Goal: Register for event/course

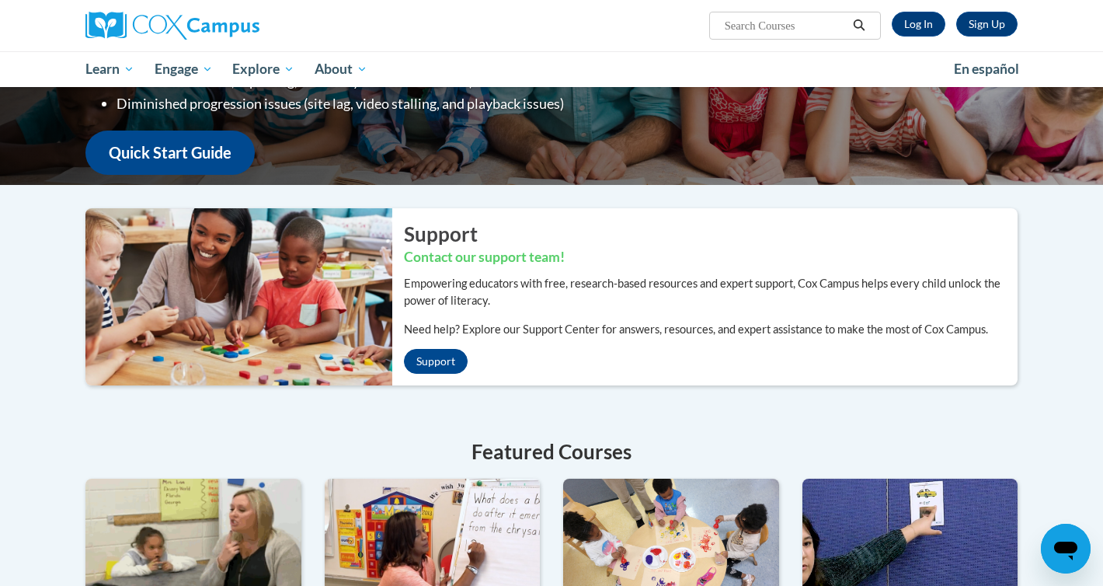
scroll to position [5, 0]
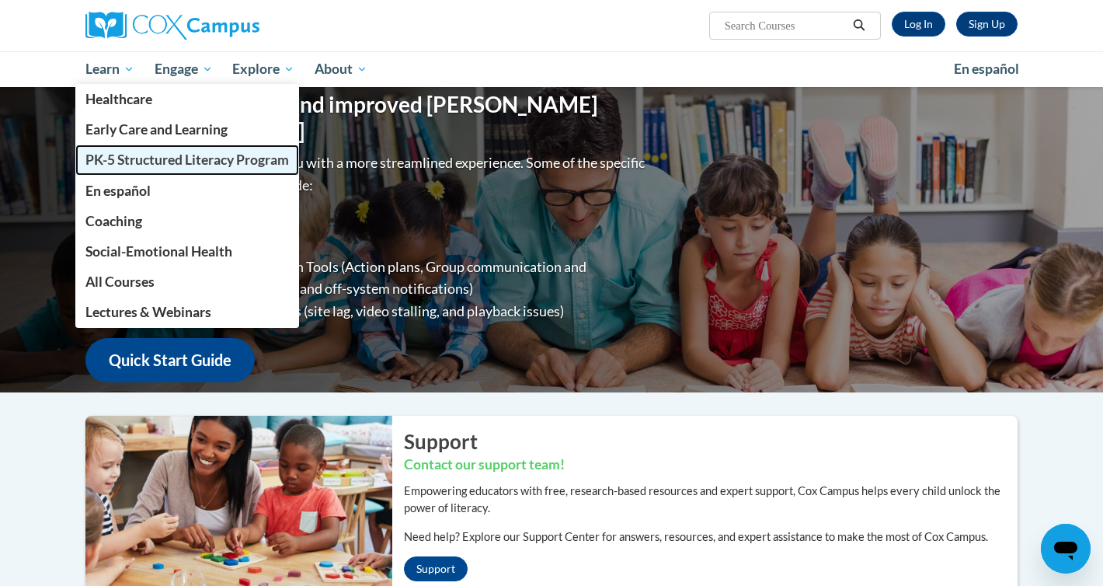
click at [155, 155] on span "PK-5 Structured Literacy Program" at bounding box center [187, 159] width 204 height 16
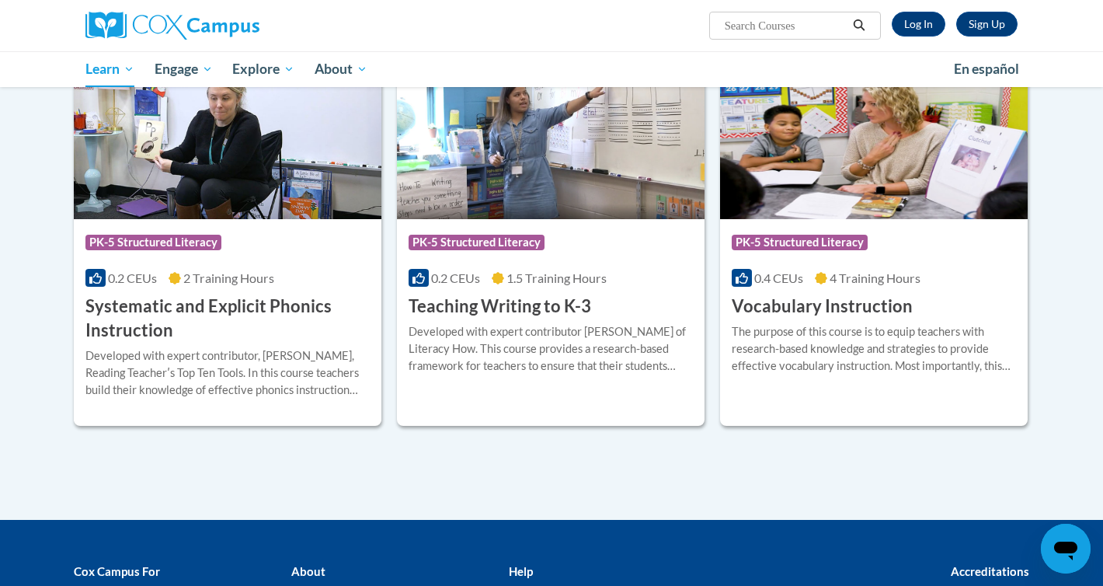
scroll to position [1706, 0]
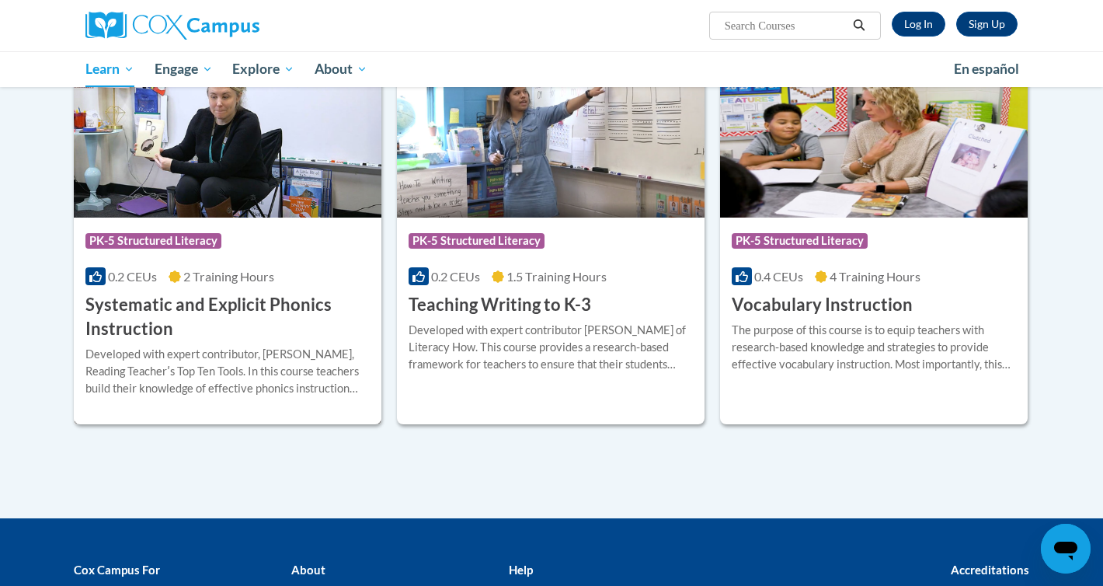
click at [272, 207] on img at bounding box center [228, 138] width 308 height 158
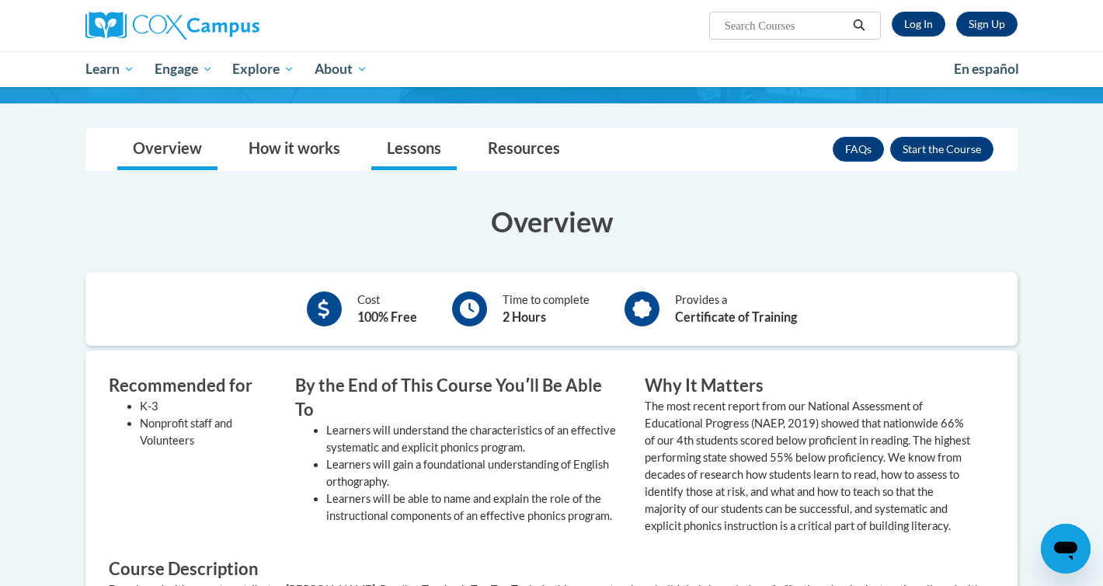
scroll to position [244, 0]
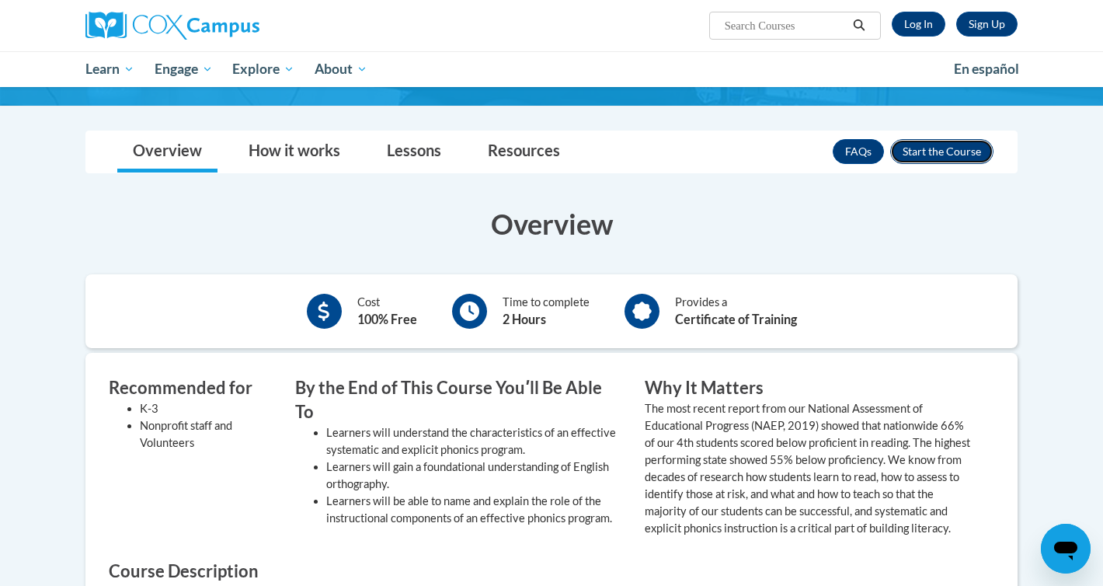
click at [956, 157] on button "Enroll" at bounding box center [941, 151] width 103 height 25
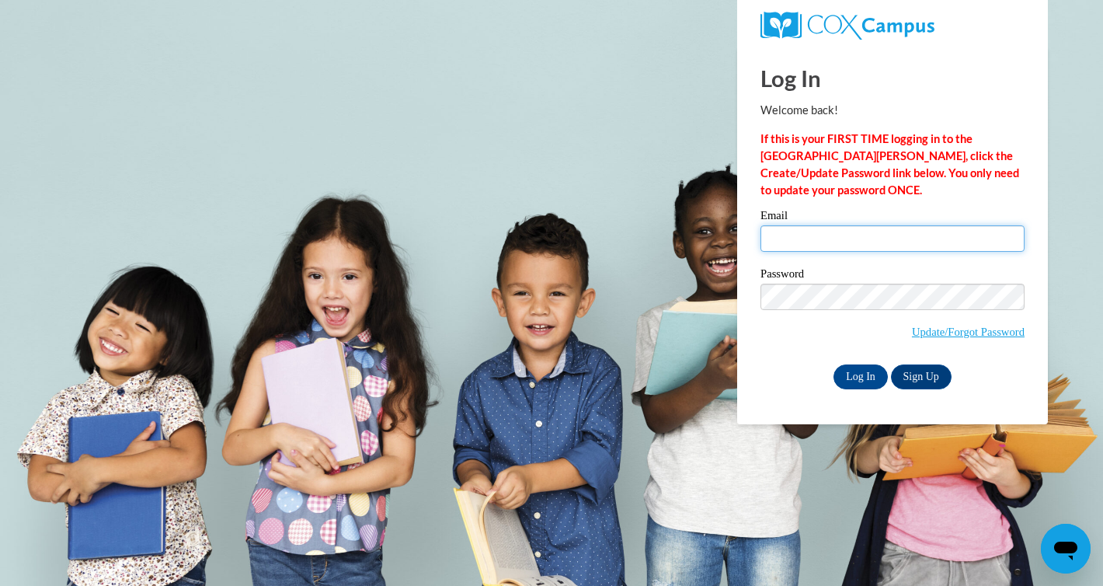
click at [853, 242] on input "Email" at bounding box center [892, 238] width 264 height 26
type input "danielle.bily@franklin.k12.wi.us"
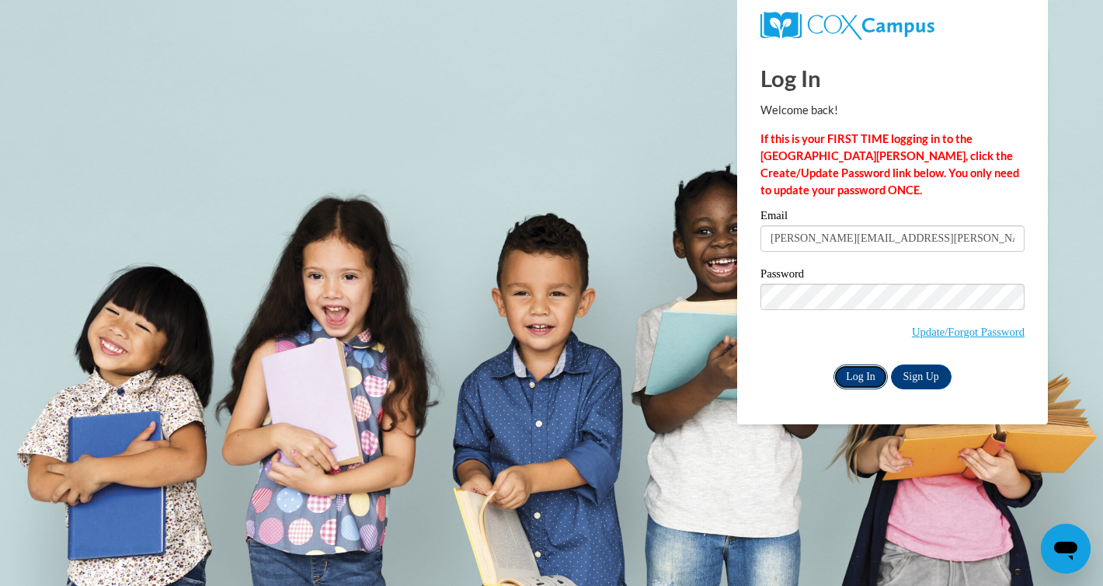
click at [864, 368] on input "Log In" at bounding box center [860, 376] width 54 height 25
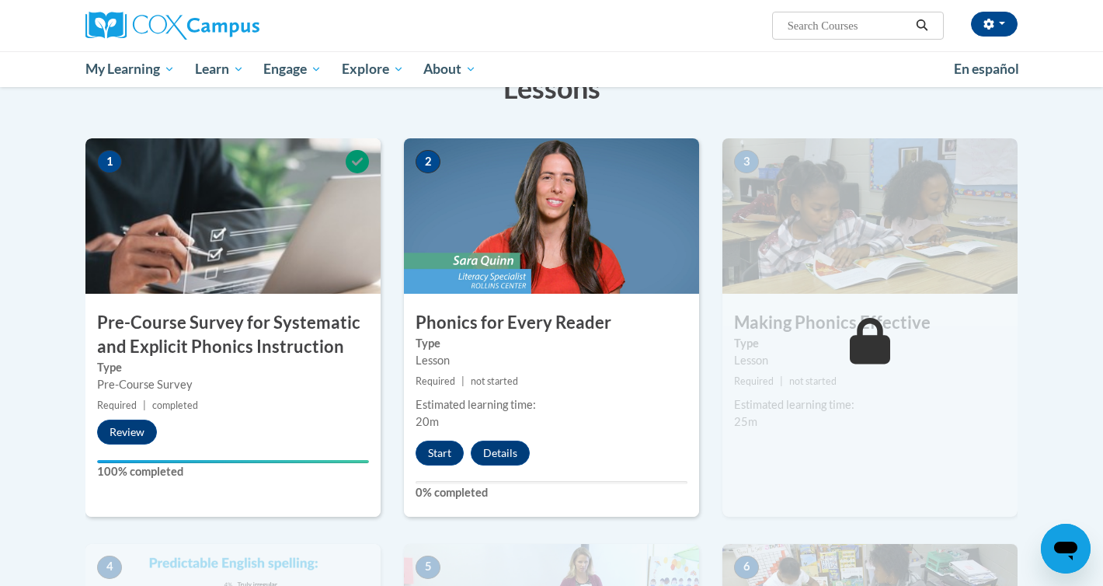
scroll to position [275, 0]
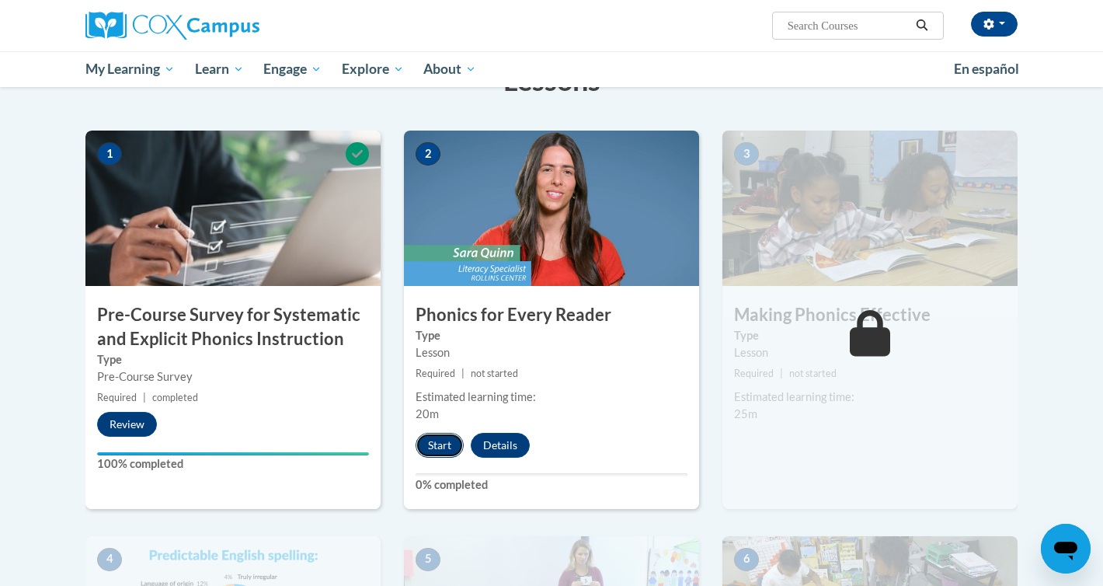
click at [446, 446] on button "Start" at bounding box center [440, 445] width 48 height 25
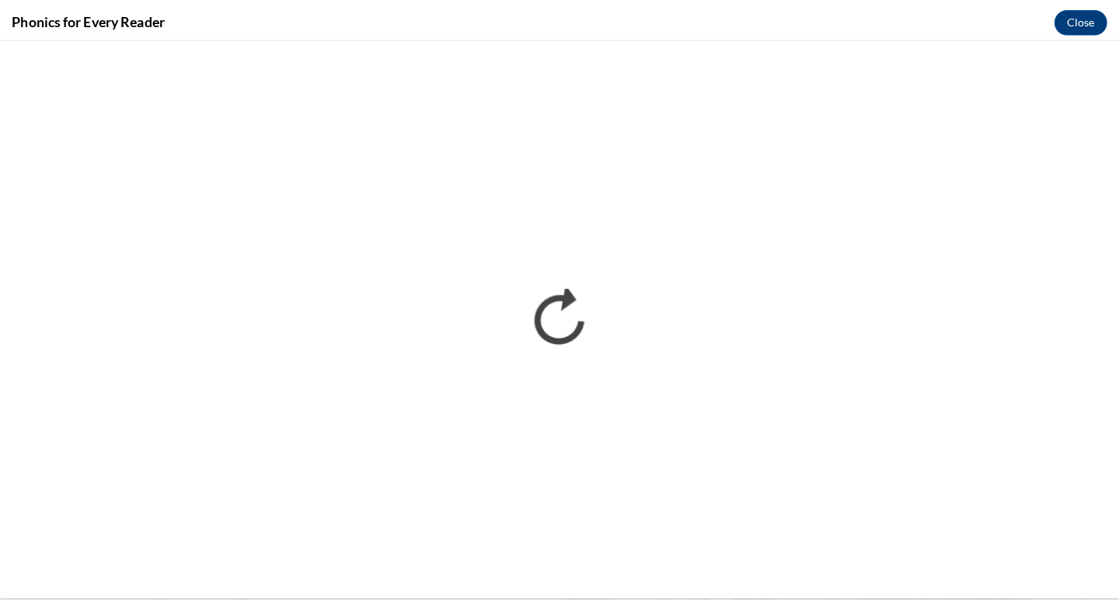
scroll to position [0, 0]
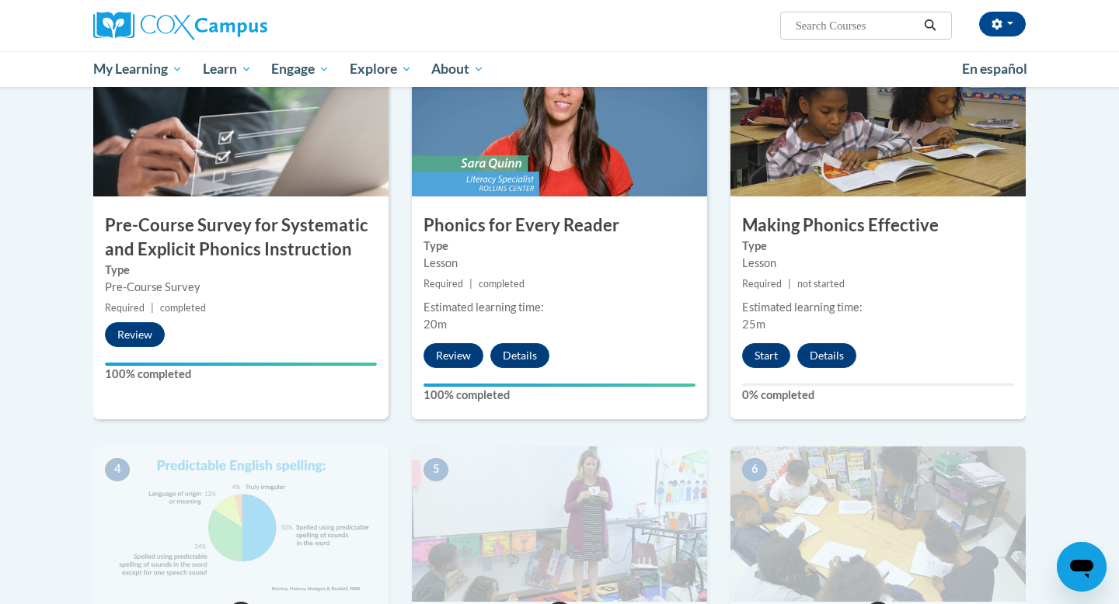
scroll to position [362, 0]
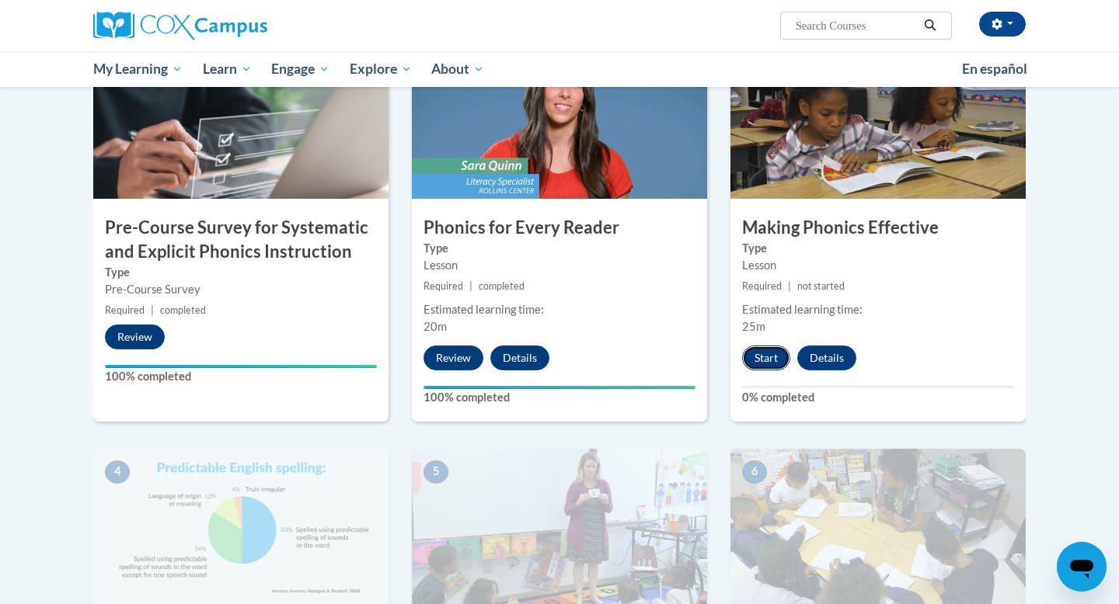
click at [764, 359] on button "Start" at bounding box center [766, 358] width 48 height 25
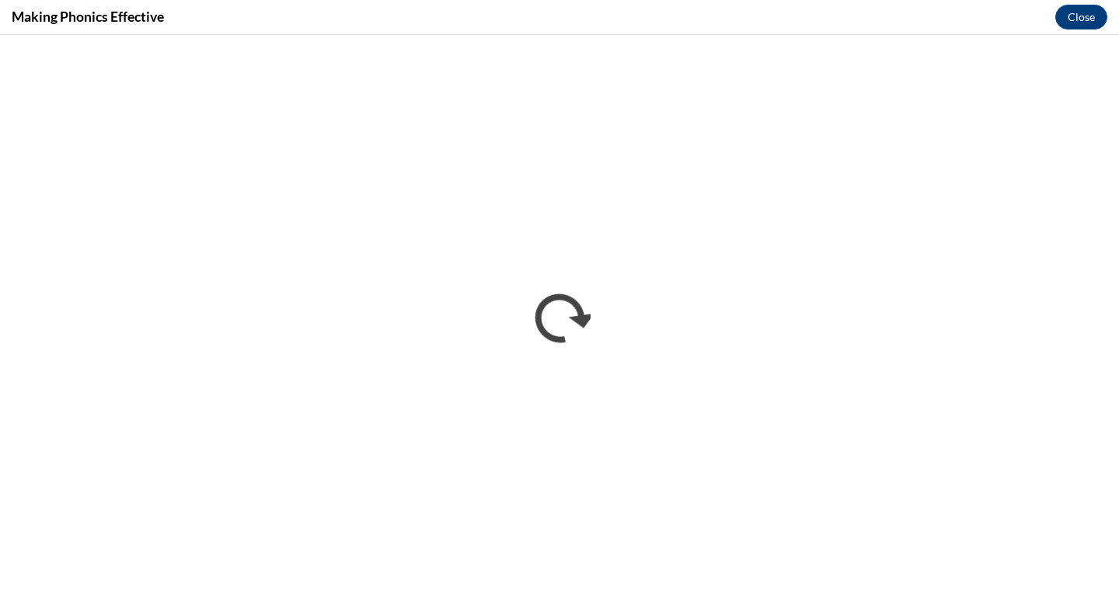
scroll to position [0, 0]
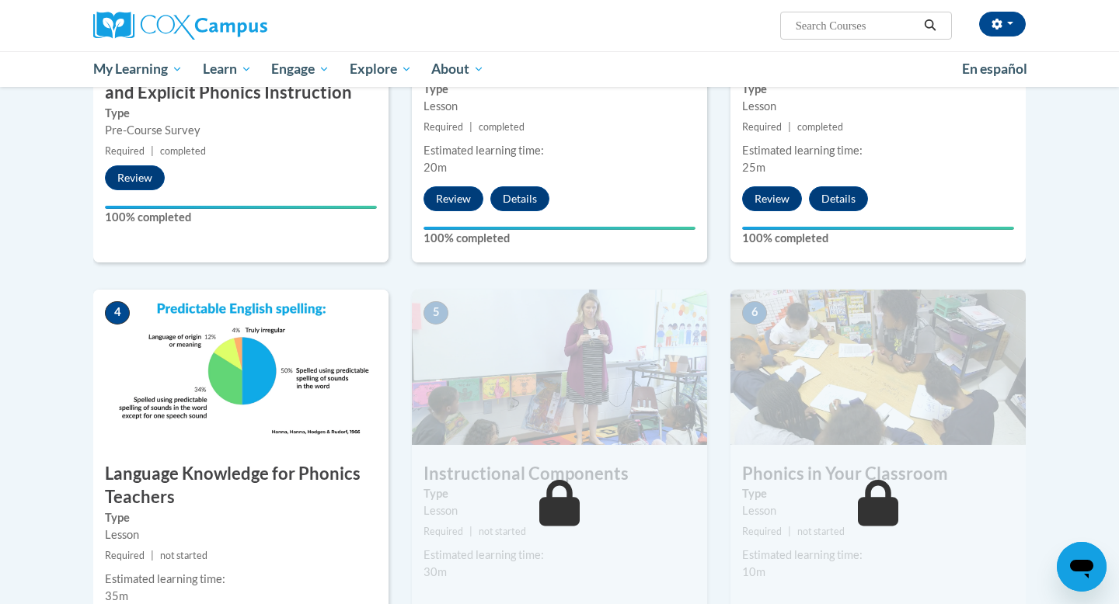
scroll to position [542, 0]
